Goal: Task Accomplishment & Management: Manage account settings

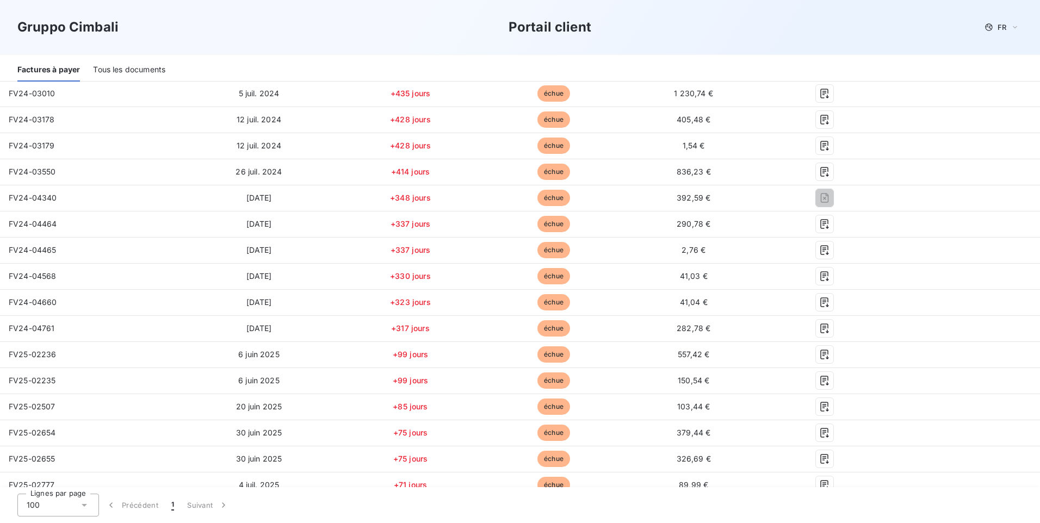
scroll to position [304, 0]
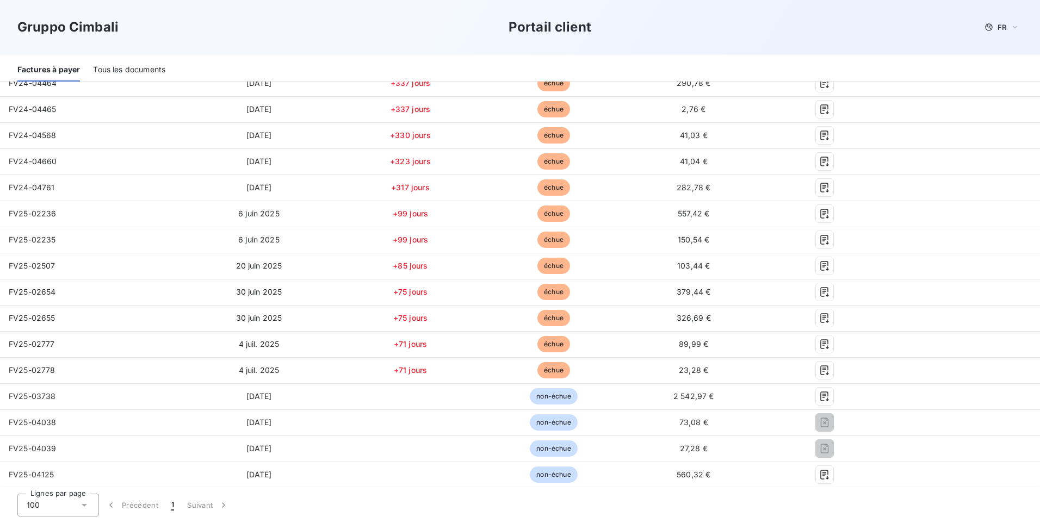
drag, startPoint x: 127, startPoint y: 72, endPoint x: 167, endPoint y: 80, distance: 41.6
click at [127, 73] on div "Tous les documents" at bounding box center [129, 70] width 72 height 23
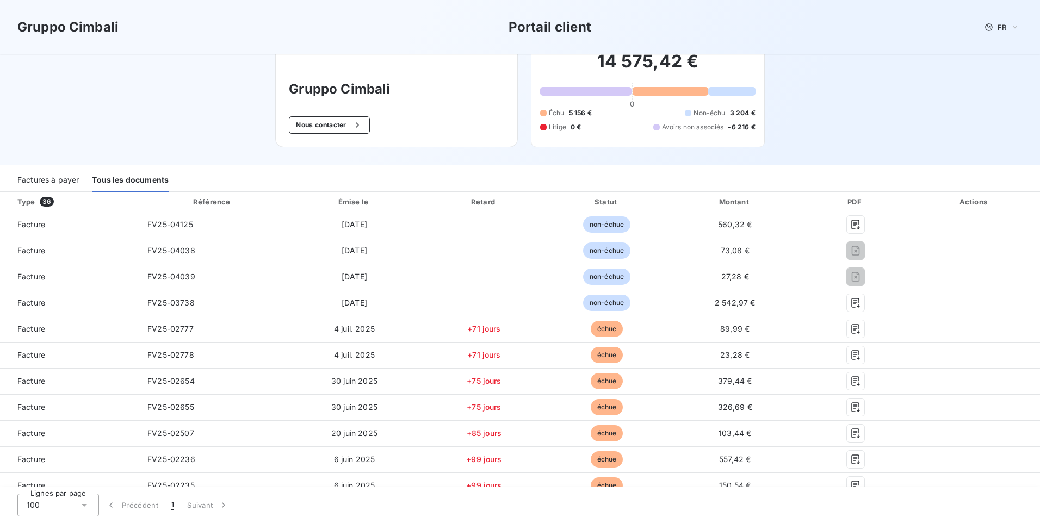
scroll to position [0, 0]
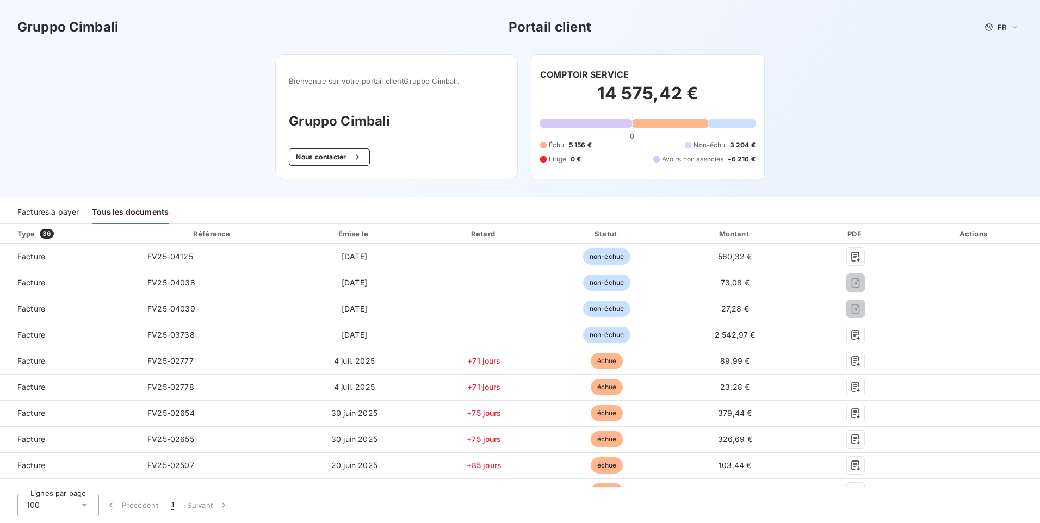
click at [673, 159] on span "Avoirs non associés" at bounding box center [693, 159] width 62 height 10
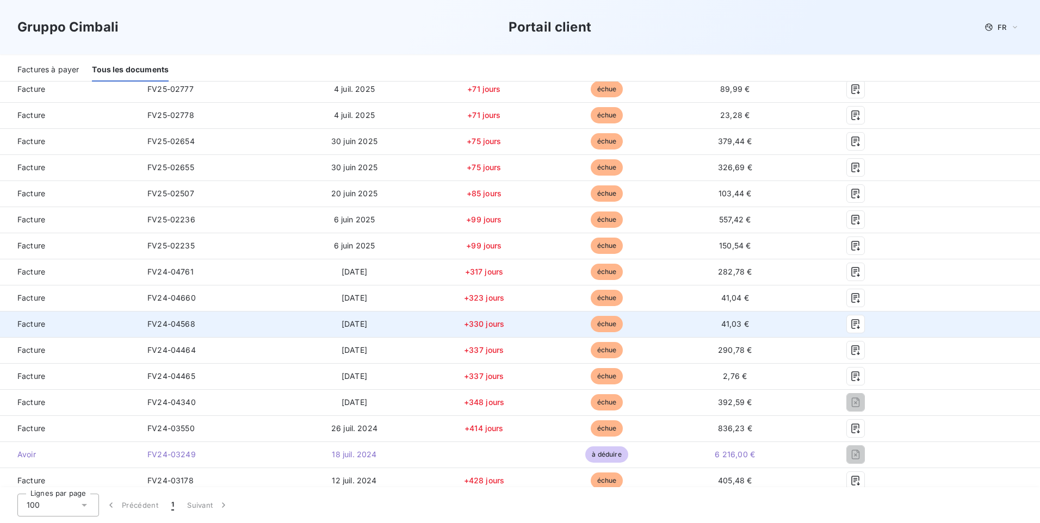
scroll to position [435, 0]
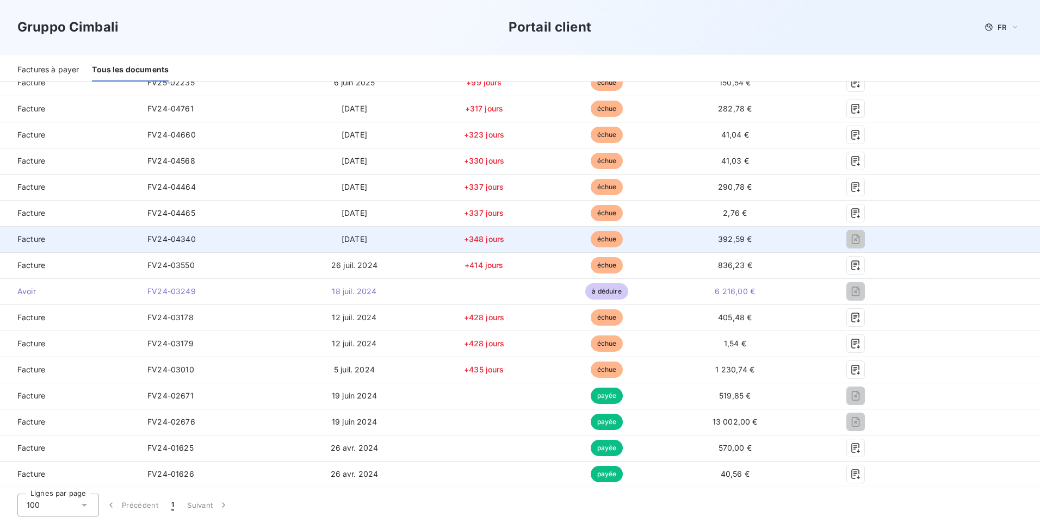
click at [590, 242] on span "échue" at bounding box center [606, 239] width 33 height 16
click at [162, 241] on span "FV24-04340" at bounding box center [171, 238] width 48 height 9
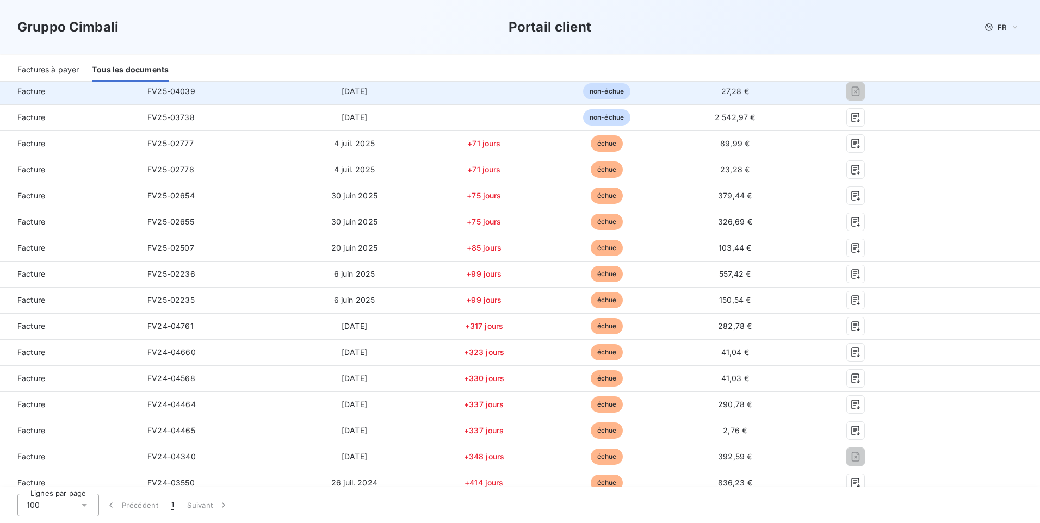
scroll to position [0, 0]
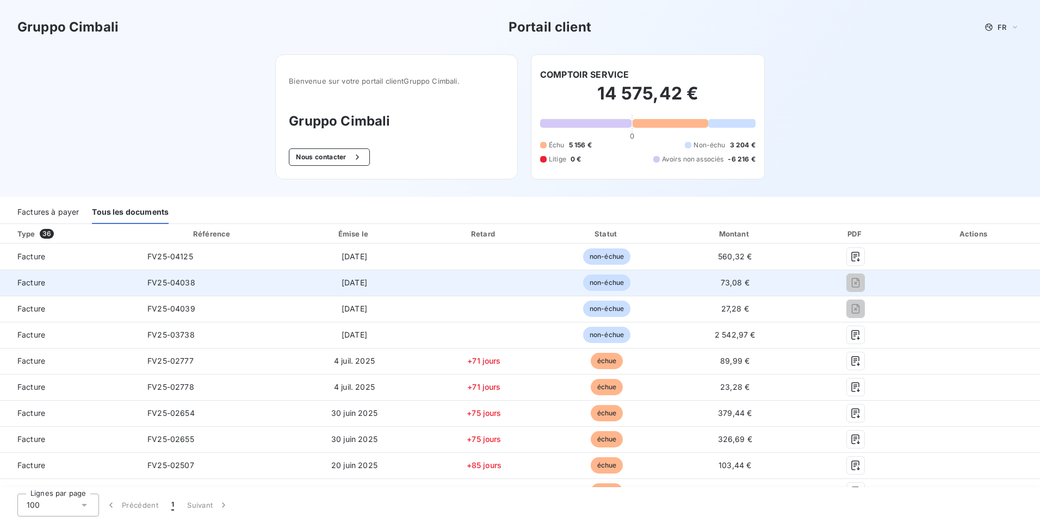
click at [613, 278] on span "non-échue" at bounding box center [606, 283] width 47 height 16
click at [613, 279] on span "non-échue" at bounding box center [606, 283] width 47 height 16
click at [178, 283] on span "FV25-04038" at bounding box center [171, 282] width 48 height 9
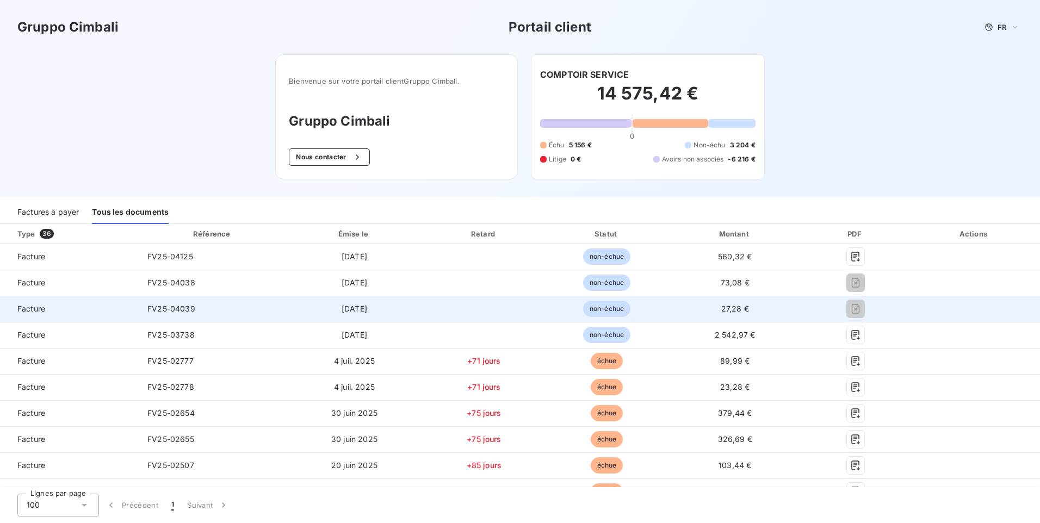
drag, startPoint x: 178, startPoint y: 283, endPoint x: 177, endPoint y: 318, distance: 34.8
click at [177, 318] on td "FV25-04039" at bounding box center [213, 309] width 148 height 26
